Goal: Information Seeking & Learning: Learn about a topic

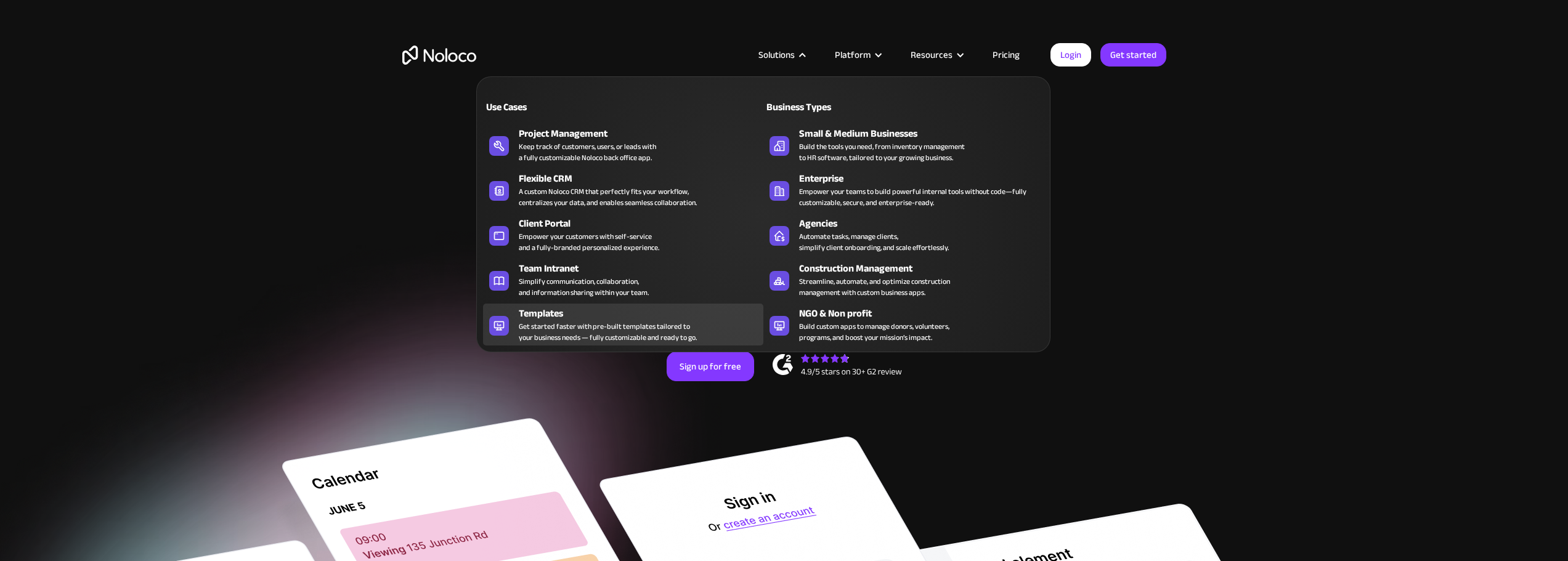
click at [595, 306] on div "Templates" at bounding box center [643, 313] width 250 height 15
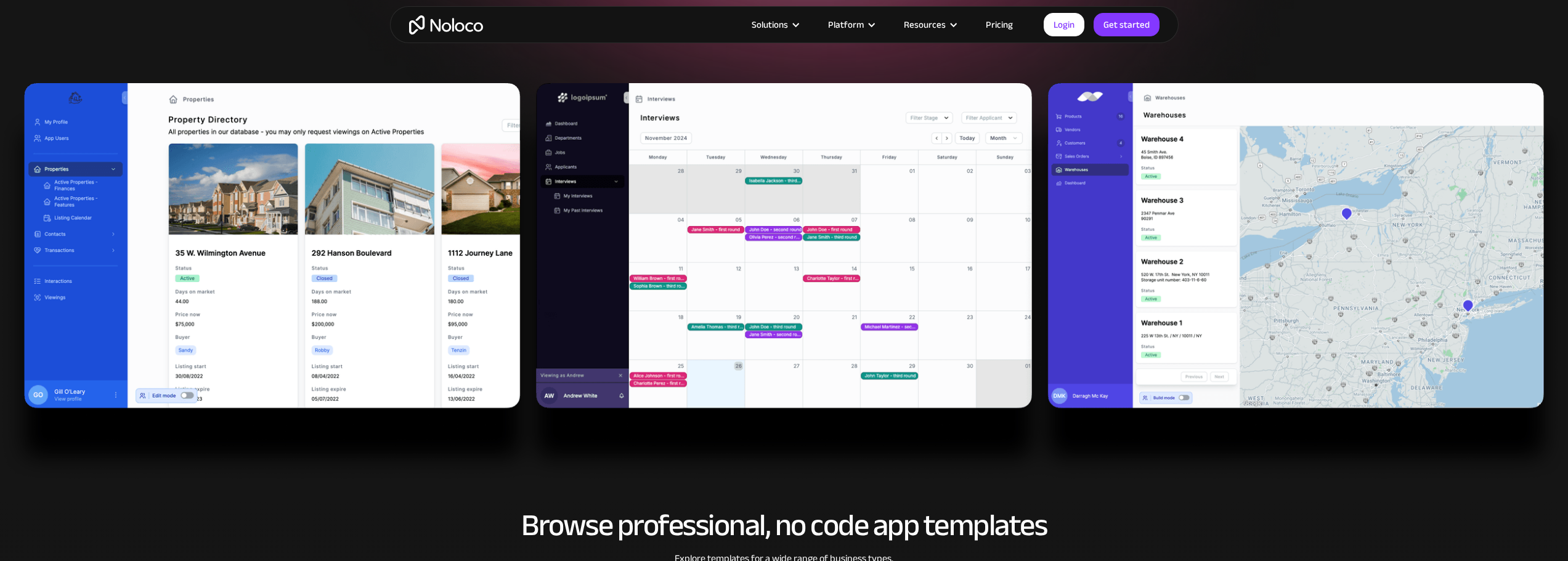
scroll to position [369, 0]
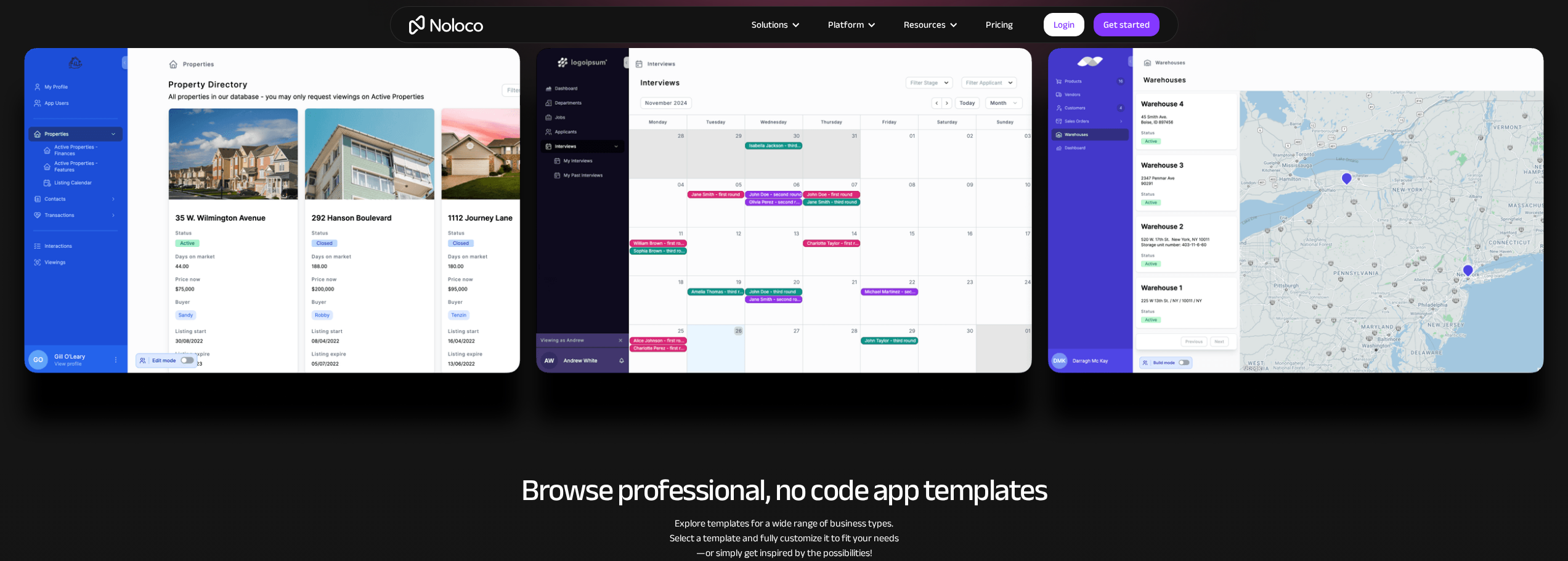
click at [1193, 179] on img at bounding box center [784, 247] width 1568 height 398
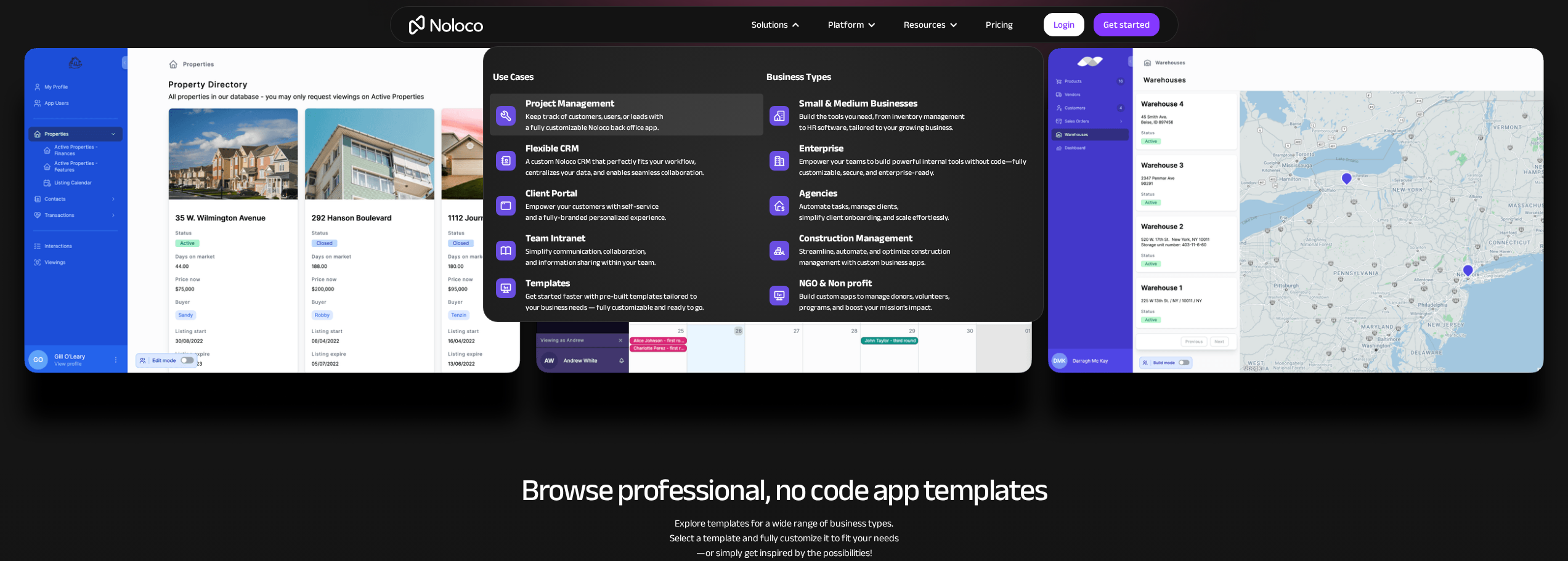
click at [571, 116] on div "Keep track of customers, users, or leads with a fully customizable Noloco back …" at bounding box center [594, 121] width 137 height 22
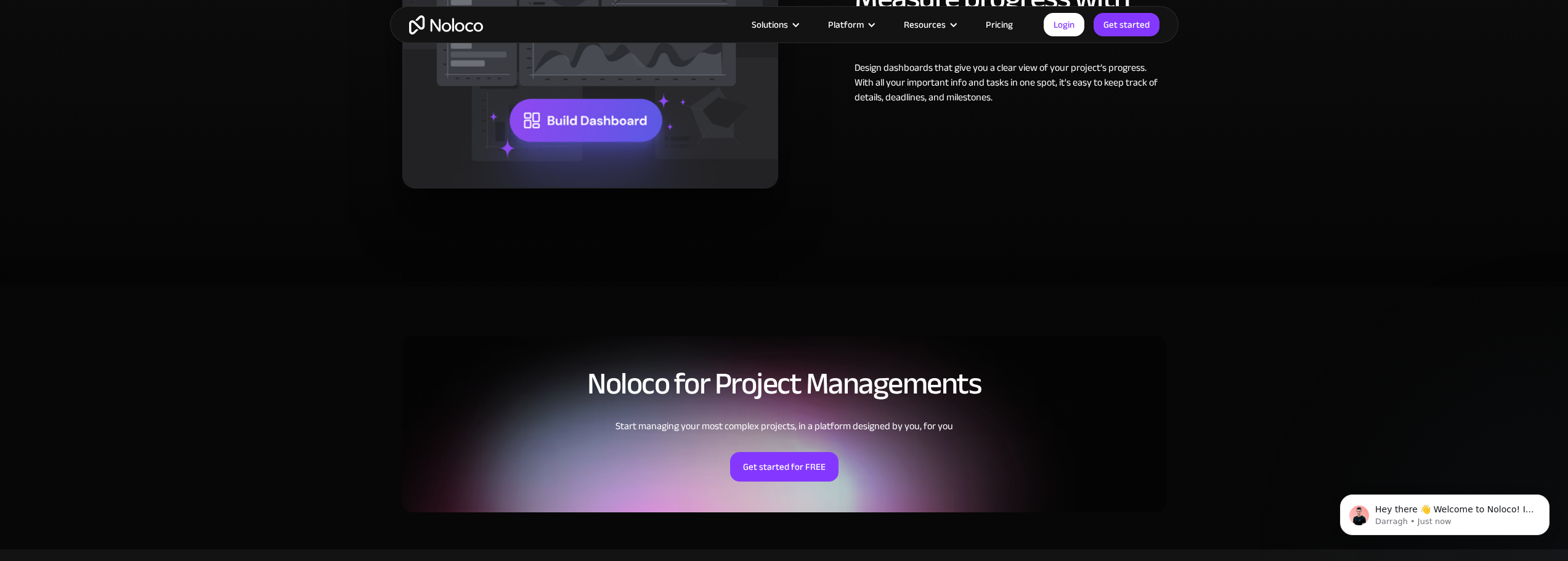
scroll to position [2524, 0]
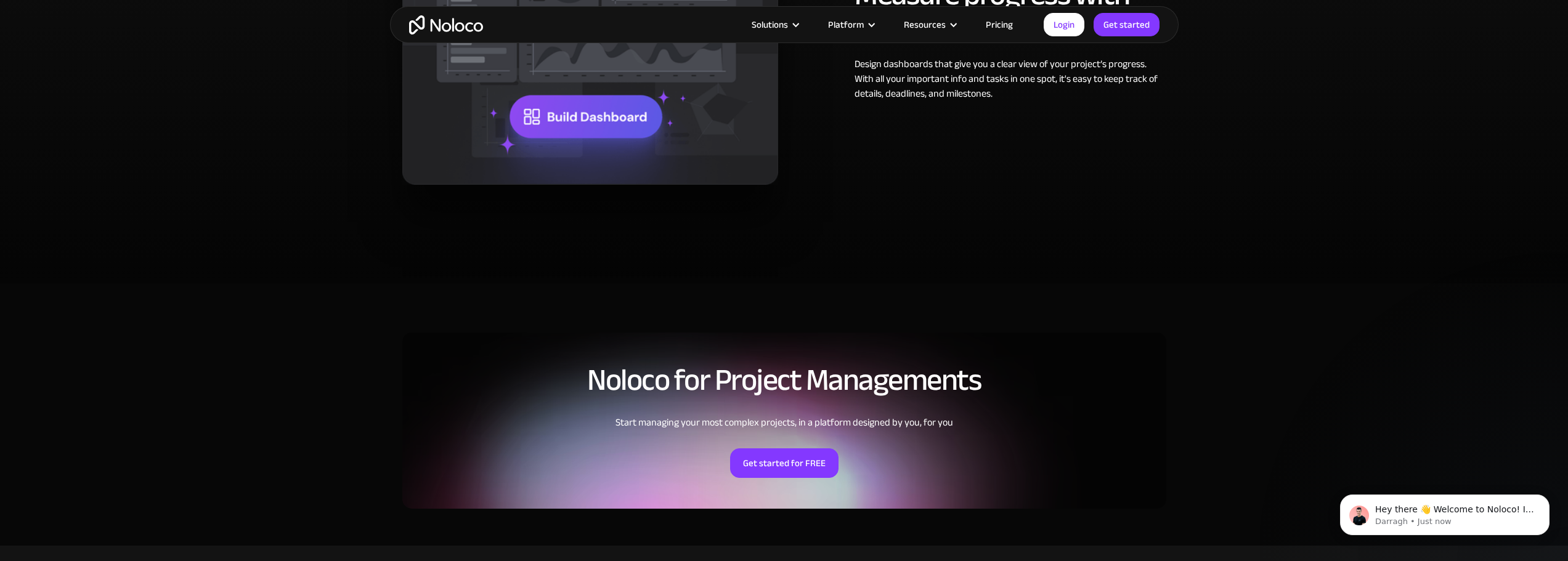
click at [600, 121] on img at bounding box center [590, 39] width 375 height 291
click at [806, 457] on link "Get started for FREE" at bounding box center [784, 463] width 108 height 30
